Goal: Task Accomplishment & Management: Manage account settings

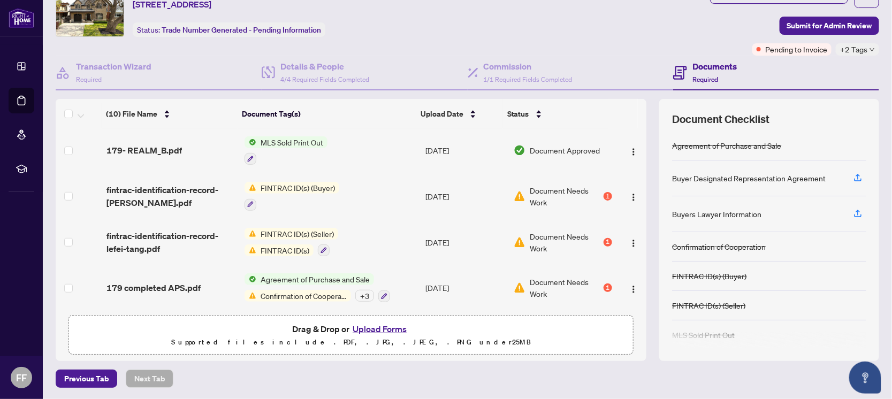
scroll to position [49, 0]
click at [556, 280] on span "Document Needs Work" at bounding box center [566, 287] width 72 height 24
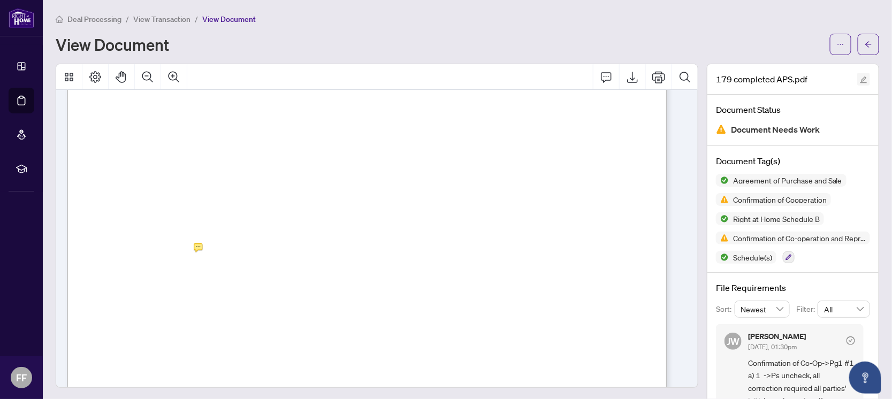
click at [860, 76] on icon "edit" at bounding box center [863, 79] width 7 height 7
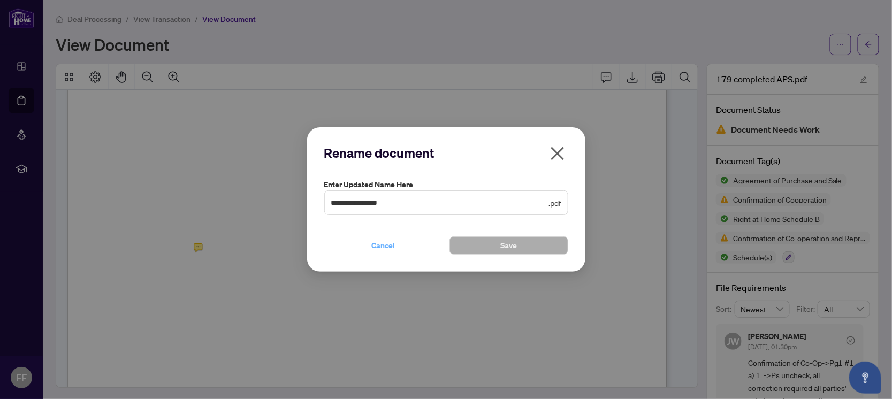
click at [389, 246] on span "Cancel" at bounding box center [384, 245] width 24 height 17
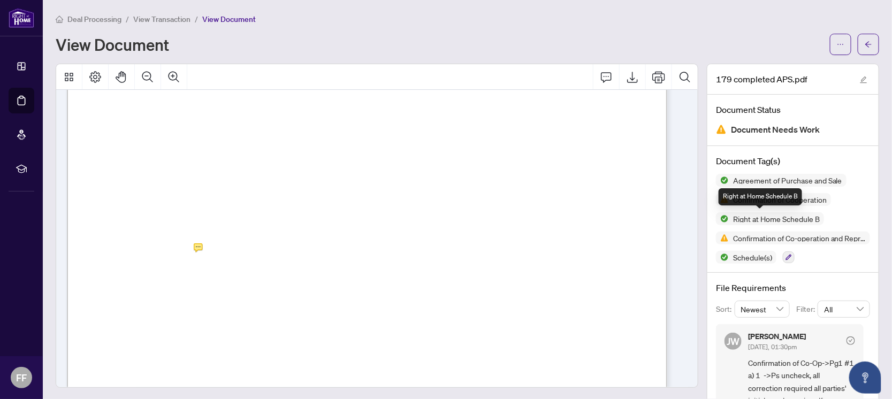
scroll to position [49, 0]
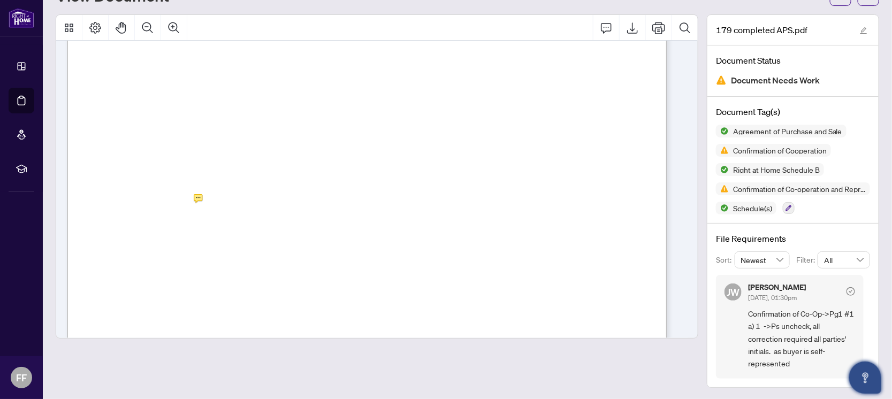
click at [862, 376] on icon "Open asap" at bounding box center [865, 377] width 13 height 13
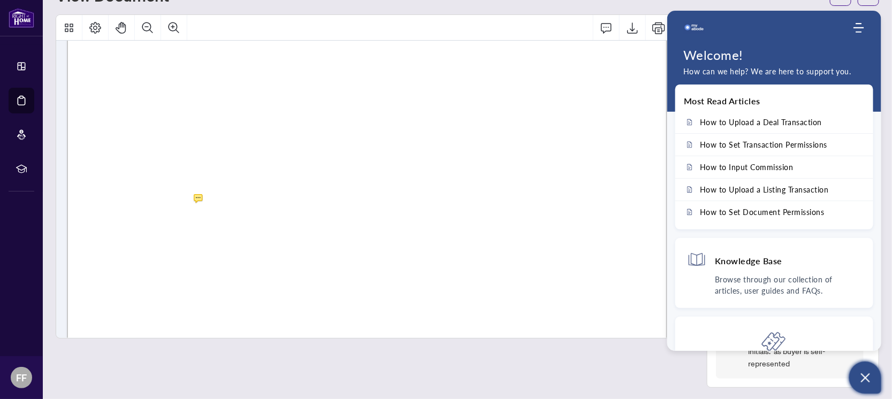
click at [689, 376] on div at bounding box center [376, 200] width 651 height 373
click at [716, 369] on div "[PERSON_NAME] [DATE], 01:30pm Confirmation of Co-Op->Pg1 #1 a) 1 ->Ps uncheck, …" at bounding box center [790, 327] width 148 height 104
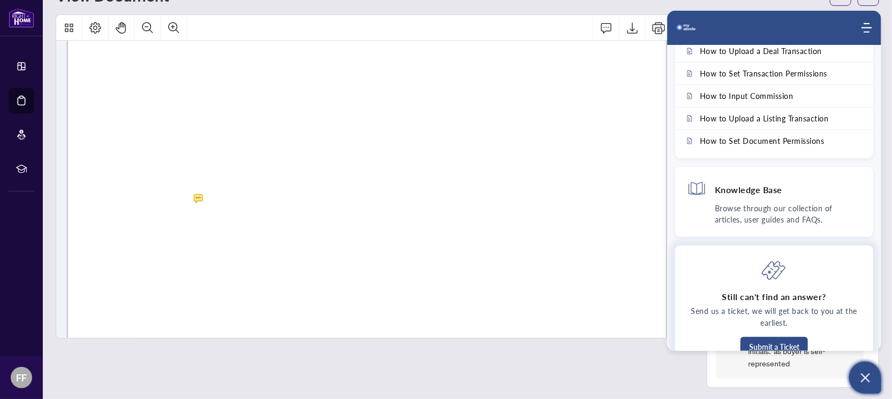
scroll to position [55, 0]
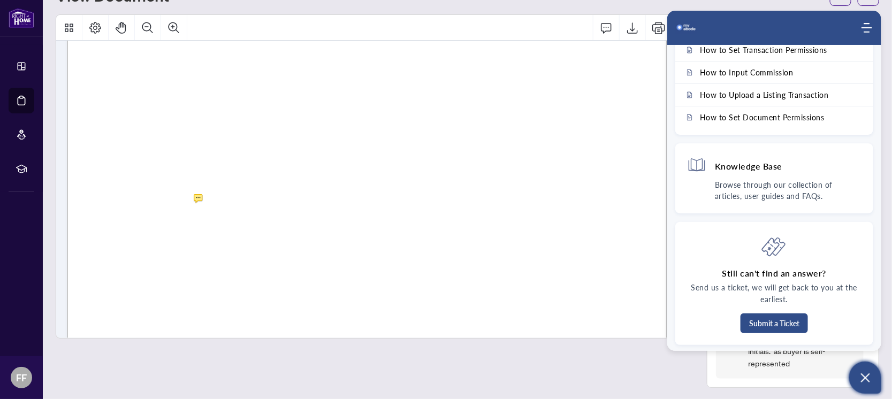
click at [660, 359] on div at bounding box center [377, 200] width 642 height 373
click at [682, 33] on img "Company logo" at bounding box center [685, 27] width 21 height 21
click at [873, 22] on div "Home Knowledge Base Submit Ticket" at bounding box center [774, 27] width 214 height 21
click at [867, 27] on icon "Modules Menu" at bounding box center [866, 27] width 11 height 11
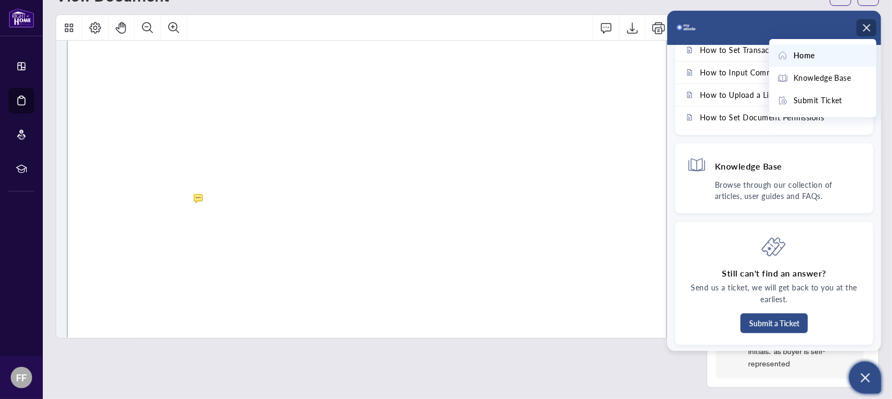
click at [864, 28] on icon "Modules Menu" at bounding box center [866, 27] width 11 height 11
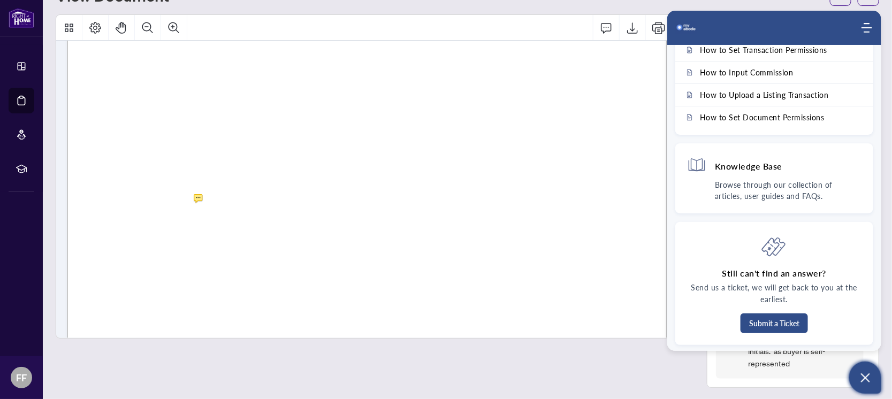
click at [869, 376] on icon "Open asap" at bounding box center [865, 377] width 13 height 13
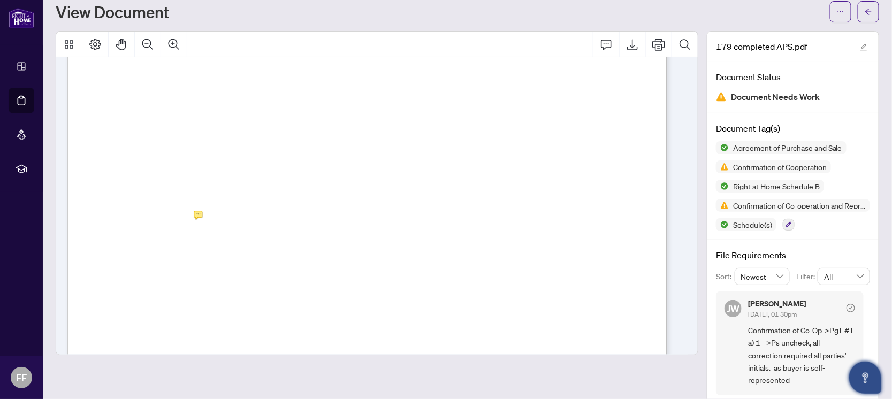
scroll to position [49, 0]
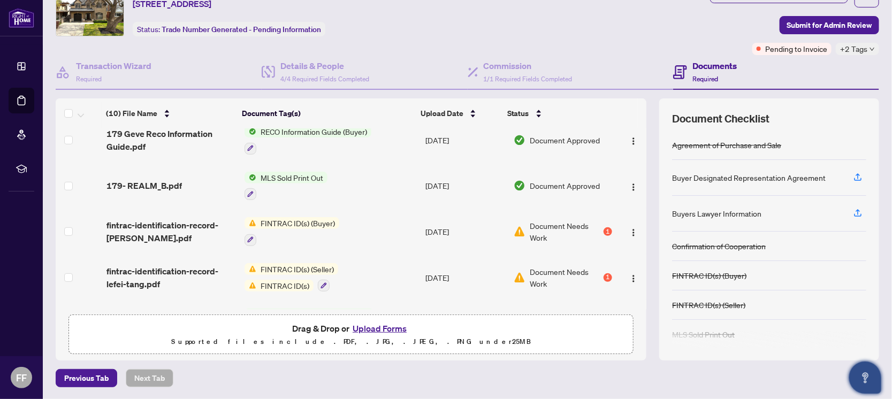
scroll to position [273, 0]
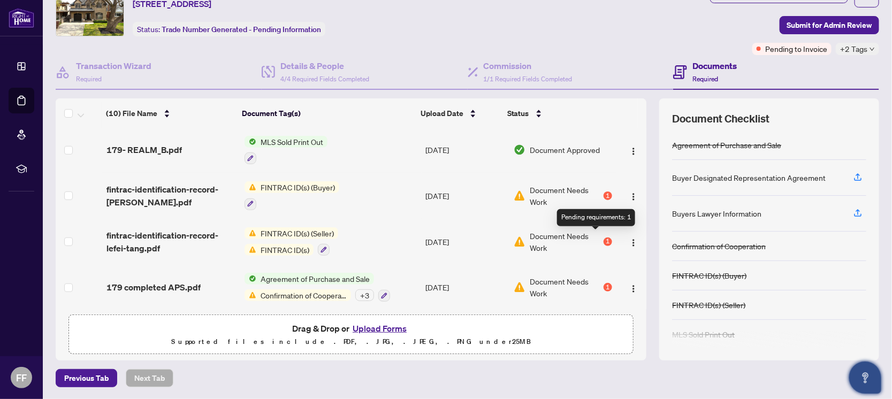
click at [603, 237] on div "1" at bounding box center [607, 241] width 9 height 9
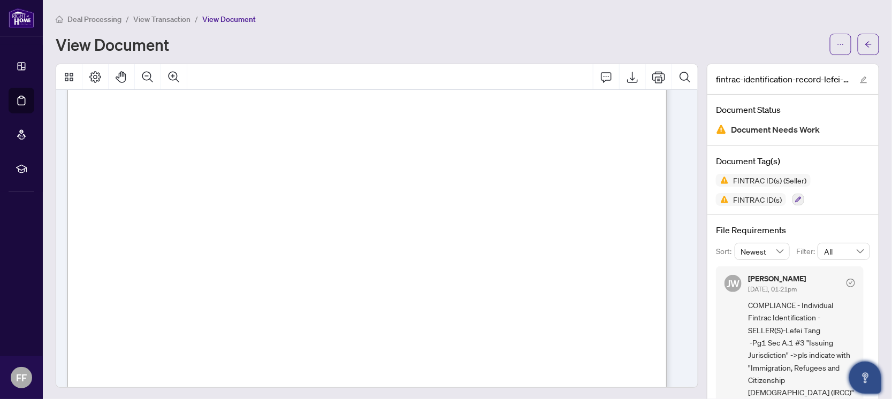
scroll to position [16, 0]
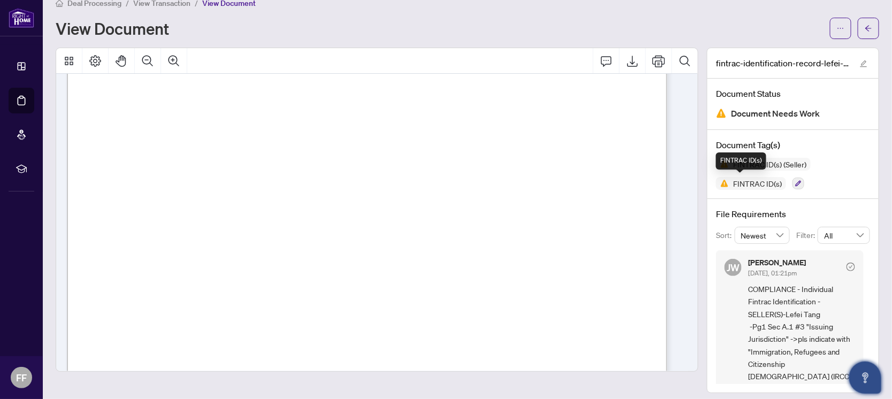
click at [753, 185] on span "FINTRAC ID(s)" at bounding box center [757, 183] width 57 height 7
click at [788, 161] on span "FINTRAC ID(s) (Seller)" at bounding box center [770, 163] width 82 height 7
click at [749, 178] on span "FINTRAC ID(s)" at bounding box center [751, 183] width 70 height 13
click at [795, 182] on icon "button" at bounding box center [798, 184] width 6 height 6
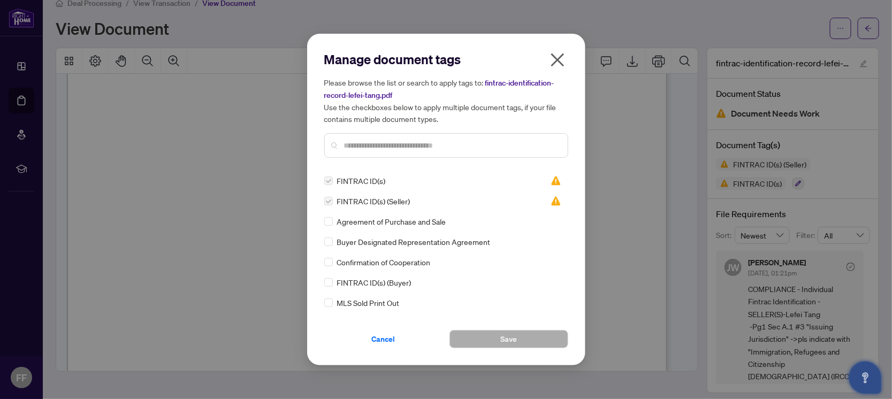
click at [556, 63] on icon "close" at bounding box center [557, 59] width 17 height 17
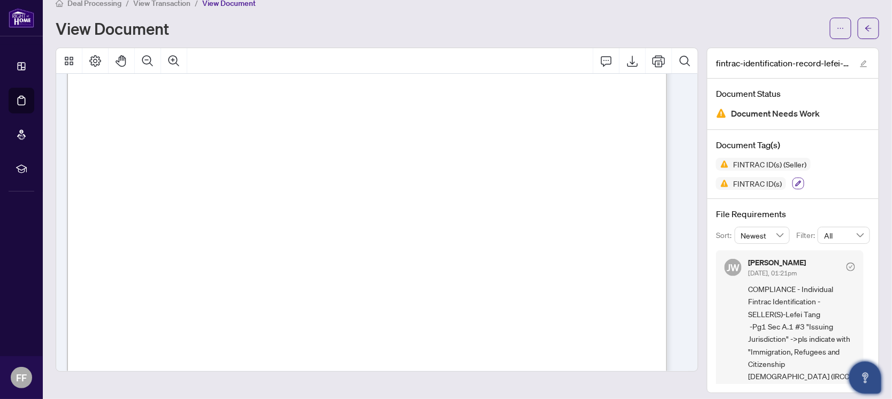
click at [795, 181] on icon "button" at bounding box center [798, 184] width 6 height 6
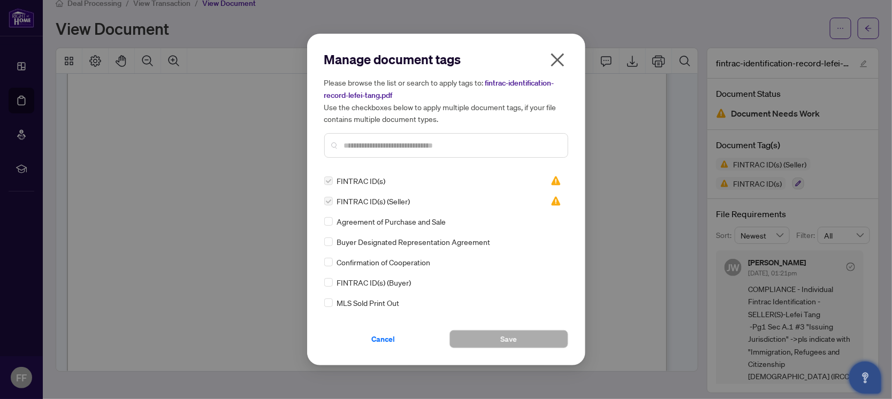
click at [327, 181] on label at bounding box center [328, 181] width 9 height 12
click at [327, 178] on label at bounding box center [328, 181] width 9 height 12
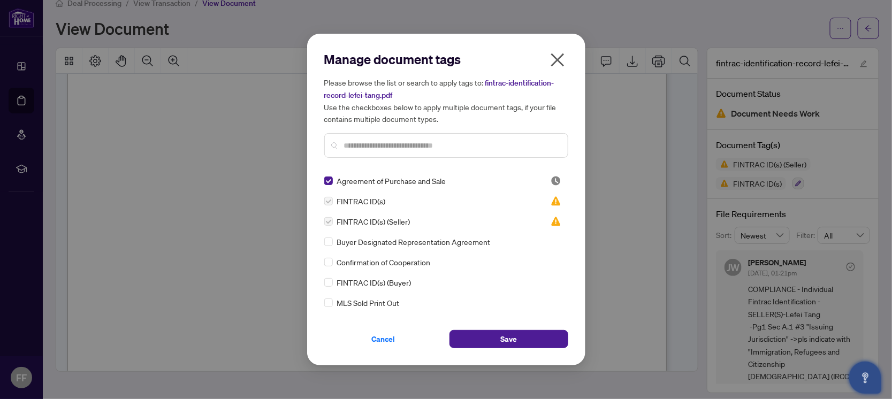
click at [328, 221] on label at bounding box center [328, 222] width 9 height 12
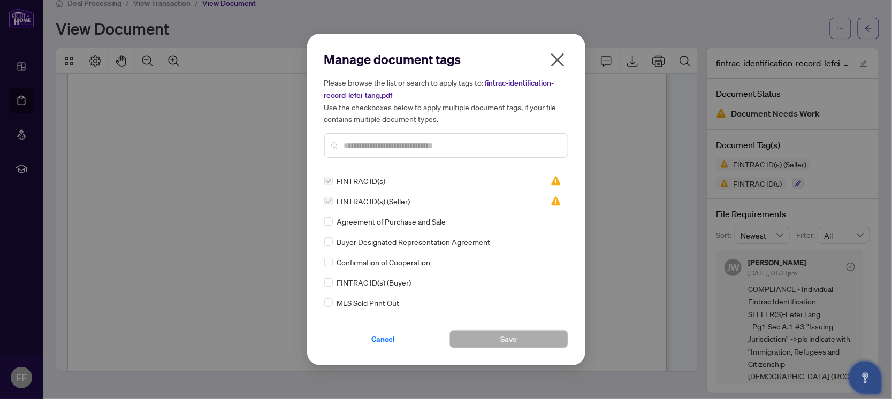
click at [555, 61] on icon "close" at bounding box center [557, 59] width 17 height 17
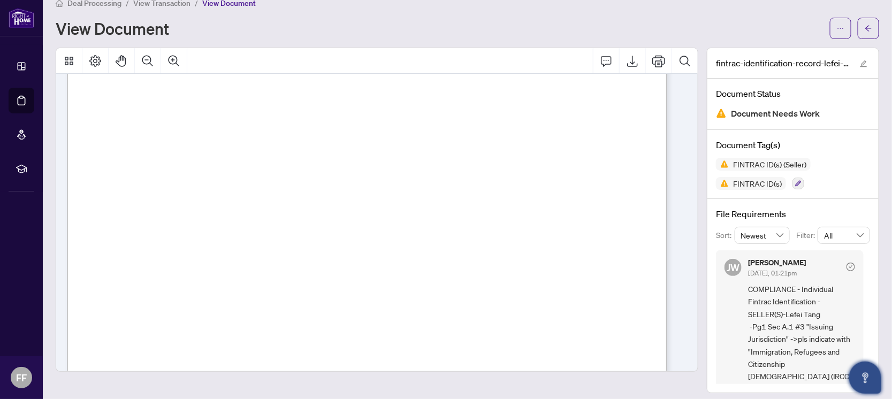
scroll to position [0, 0]
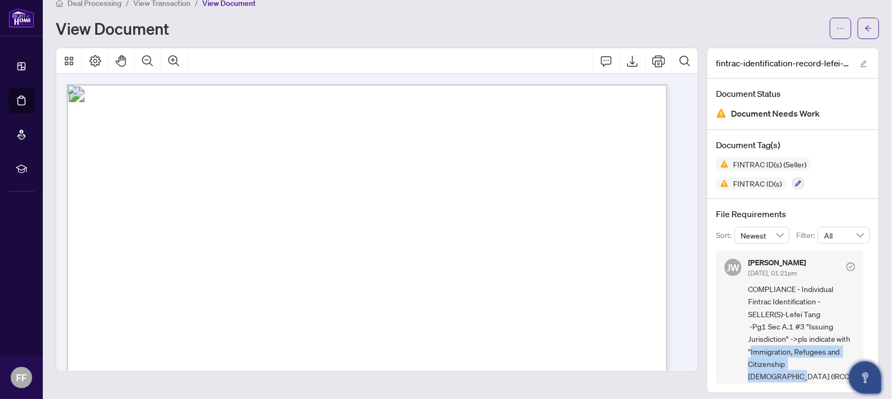
drag, startPoint x: 740, startPoint y: 349, endPoint x: 824, endPoint y: 364, distance: 84.8
click at [824, 364] on span "COMPLIANCE - Individual Fintrac Identification - SELLER(S)-Lefei Tang -Pg1 Sec …" at bounding box center [801, 333] width 107 height 100
copy span "Immigration, Refugees and Citizenship [DEMOGRAPHIC_DATA] (IRCC)"
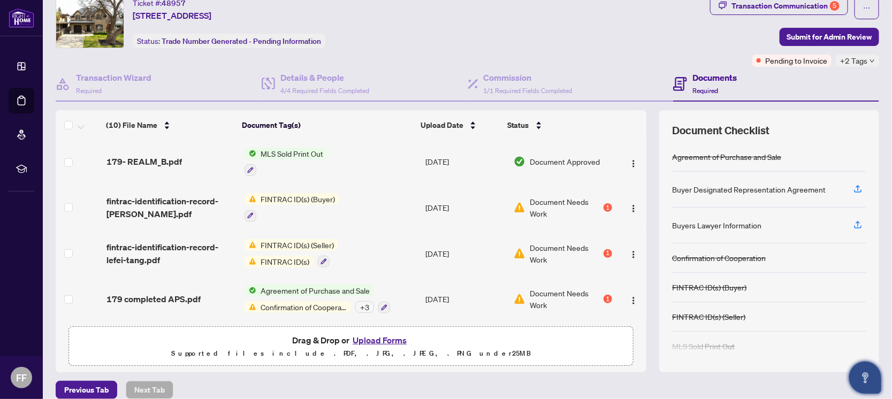
scroll to position [49, 0]
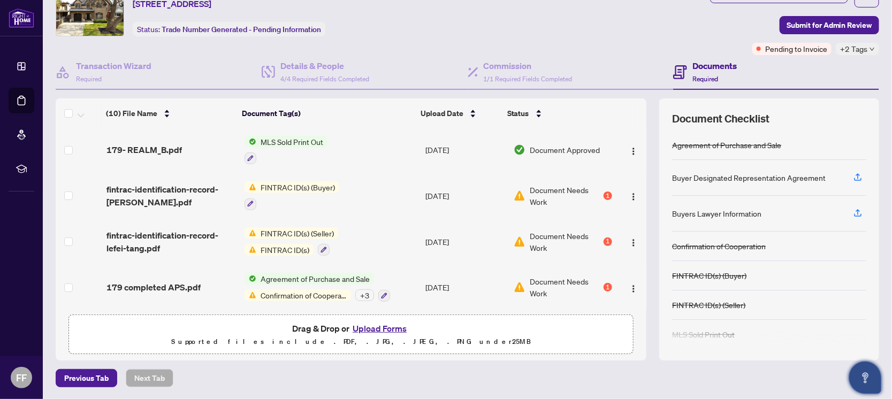
click at [361, 294] on div "+ 3" at bounding box center [364, 295] width 19 height 12
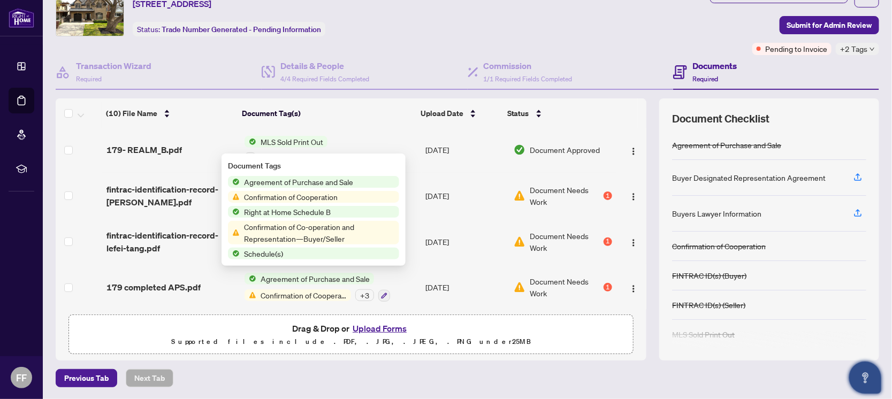
click at [228, 298] on td "179 completed APS.pdf" at bounding box center [171, 287] width 138 height 46
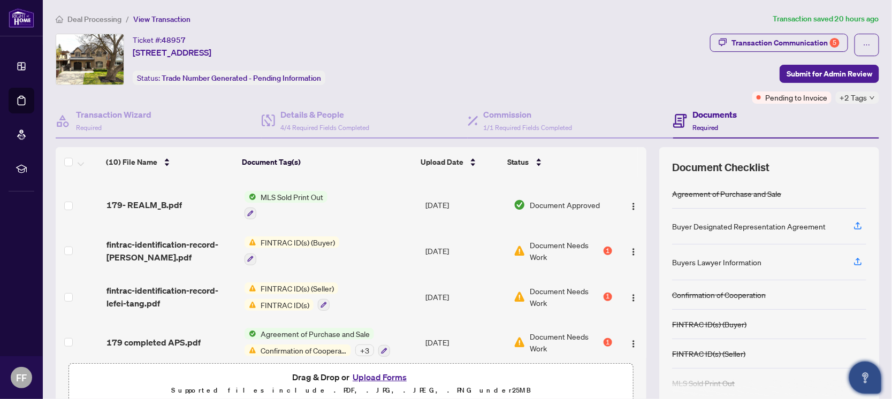
scroll to position [273, 0]
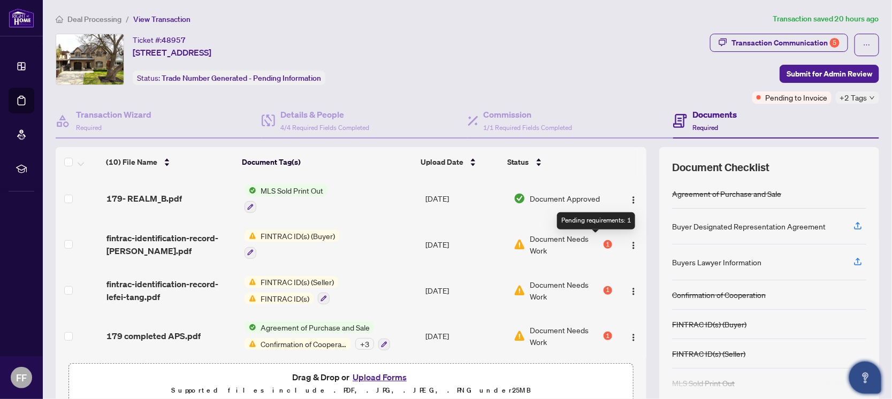
click at [603, 240] on div "1" at bounding box center [607, 244] width 9 height 9
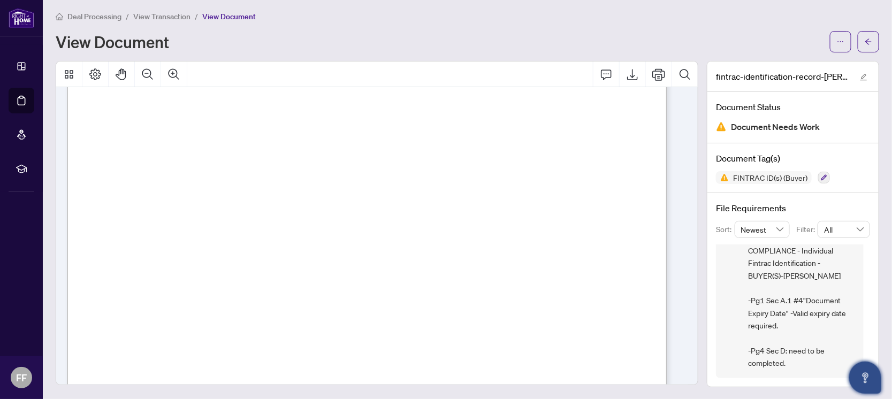
scroll to position [1066, 0]
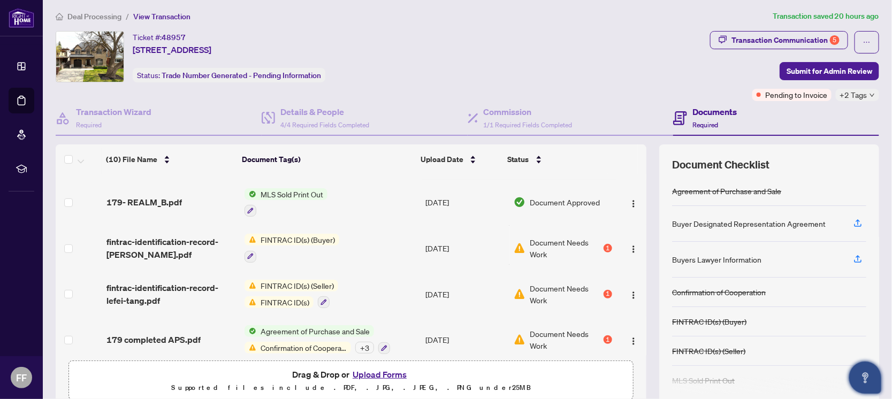
scroll to position [273, 0]
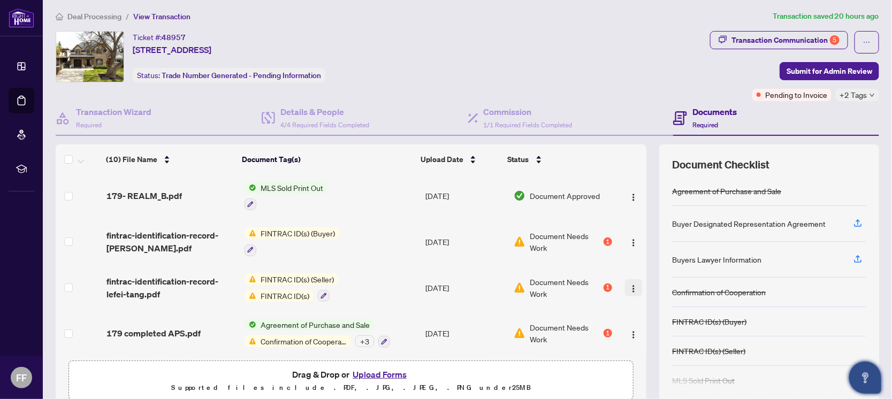
click at [629, 285] on img "button" at bounding box center [633, 289] width 9 height 9
click at [391, 288] on td "FINTRAC ID(s) (Seller) FINTRAC ID(s)" at bounding box center [330, 288] width 181 height 46
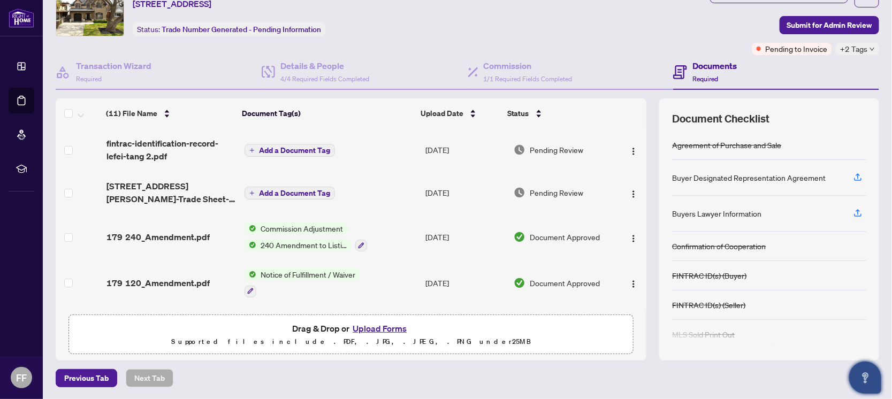
click at [317, 150] on span "Add a Document Tag" at bounding box center [294, 150] width 71 height 7
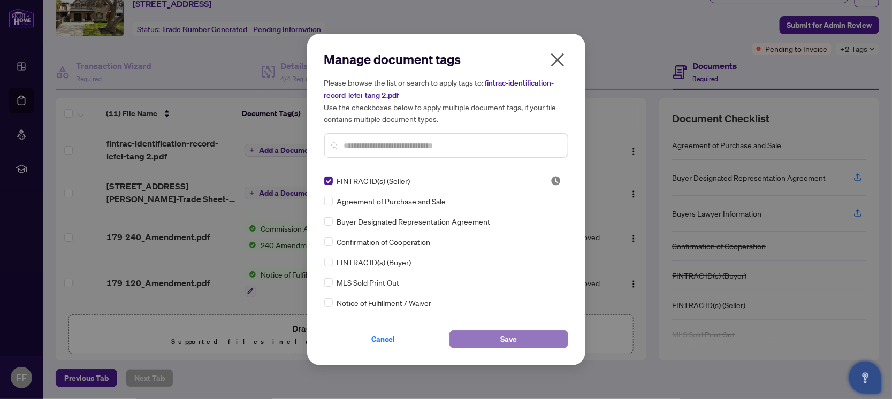
click at [504, 339] on span "Save" at bounding box center [508, 339] width 17 height 17
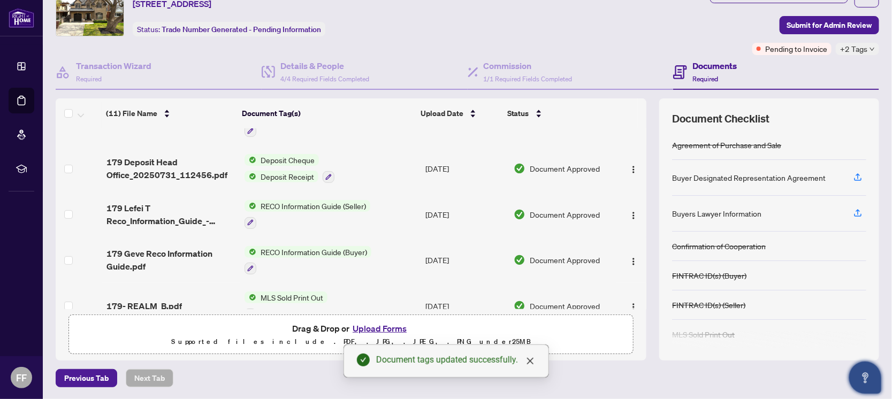
scroll to position [319, 0]
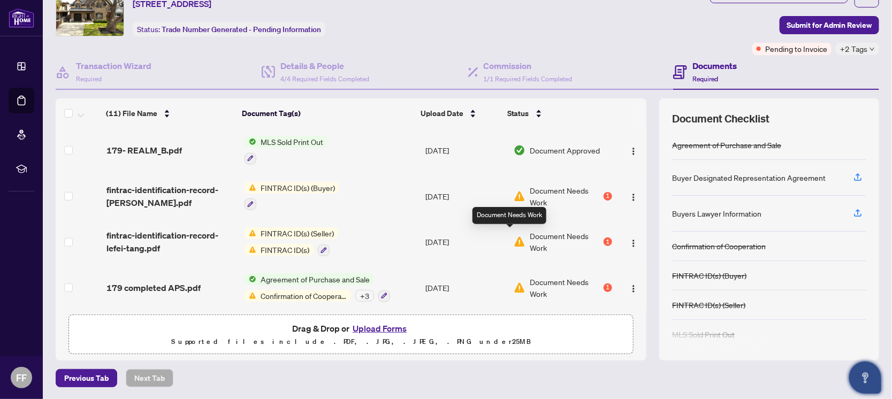
click at [514, 236] on img at bounding box center [520, 242] width 12 height 12
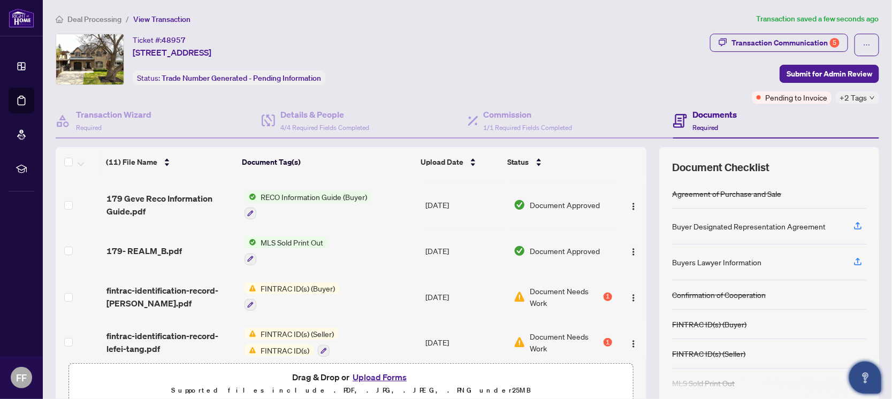
scroll to position [319, 0]
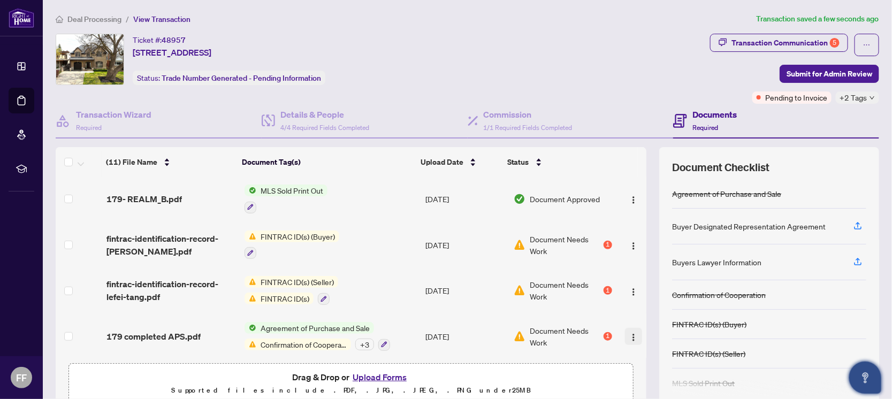
click at [629, 333] on img "button" at bounding box center [633, 337] width 9 height 9
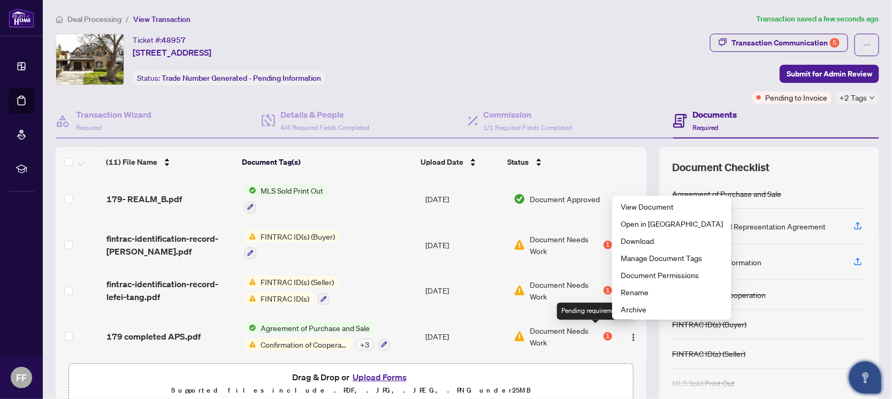
click at [603, 332] on div "1" at bounding box center [607, 336] width 9 height 9
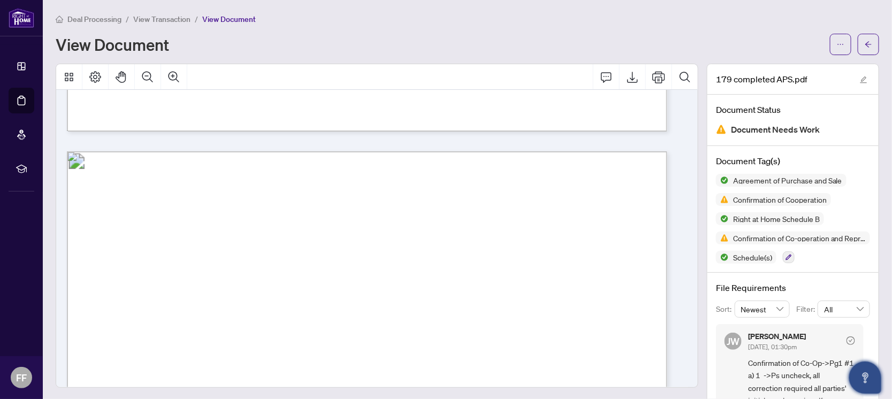
scroll to position [735, 0]
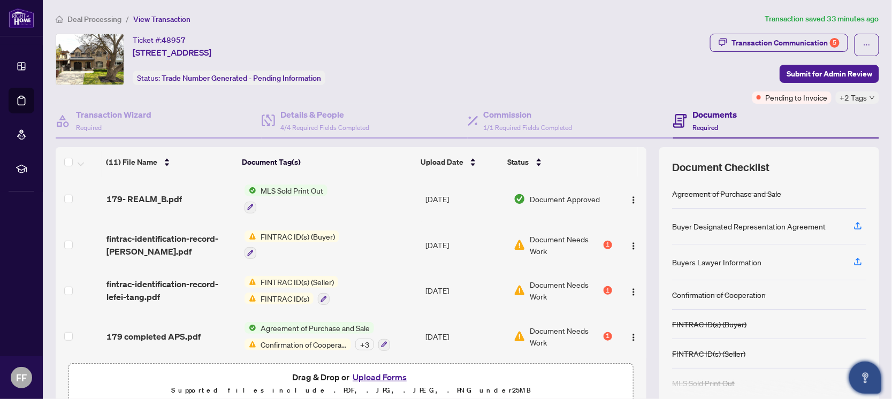
scroll to position [49, 0]
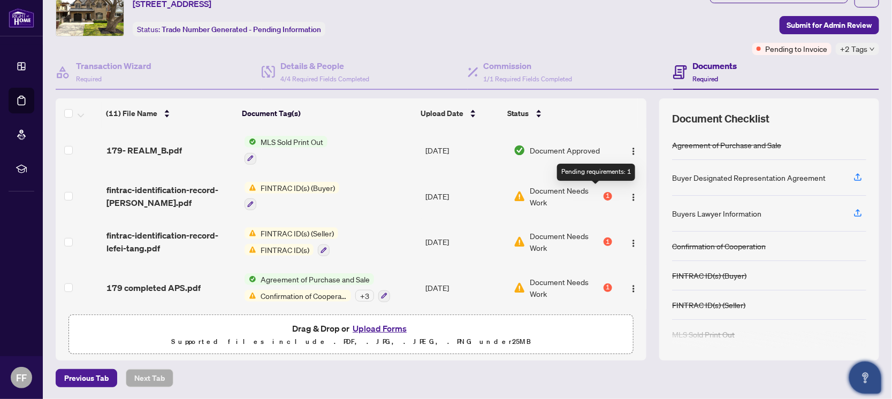
click at [603, 195] on div "1" at bounding box center [607, 196] width 9 height 9
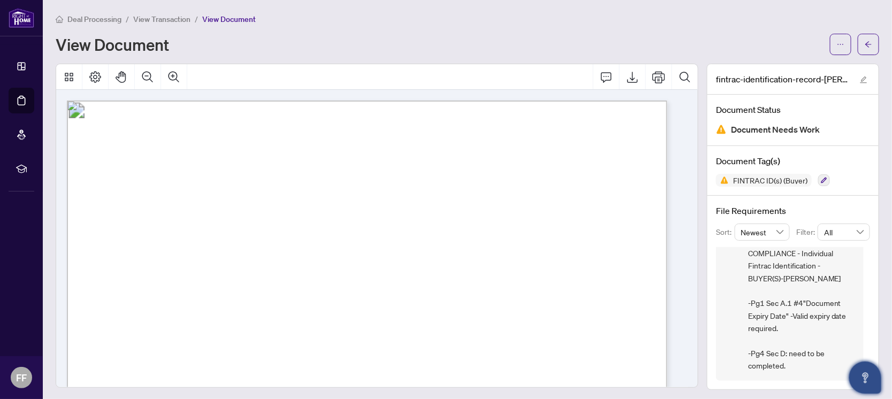
scroll to position [3, 0]
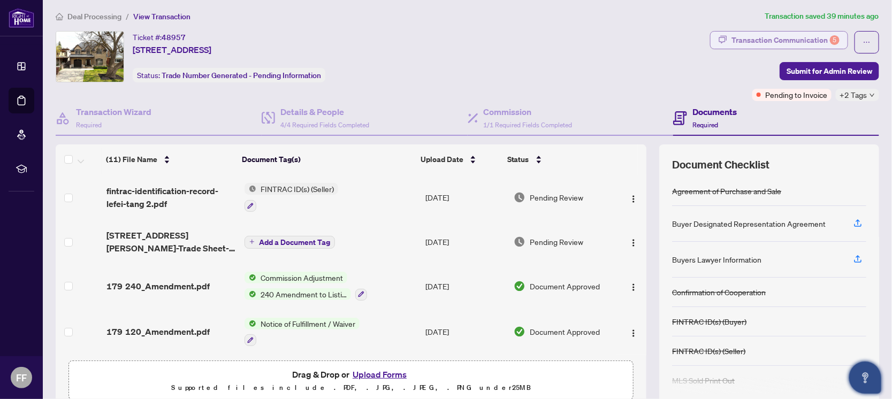
click at [795, 42] on div "Transaction Communication 5" at bounding box center [785, 40] width 108 height 17
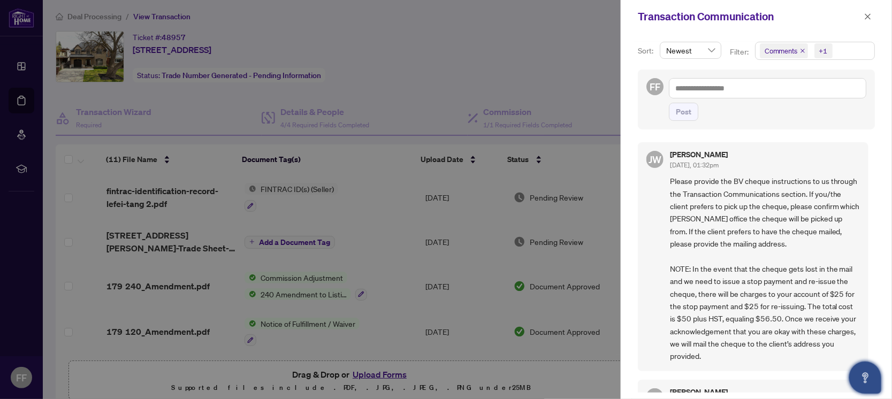
scroll to position [66, 0]
